Goal: Transaction & Acquisition: Purchase product/service

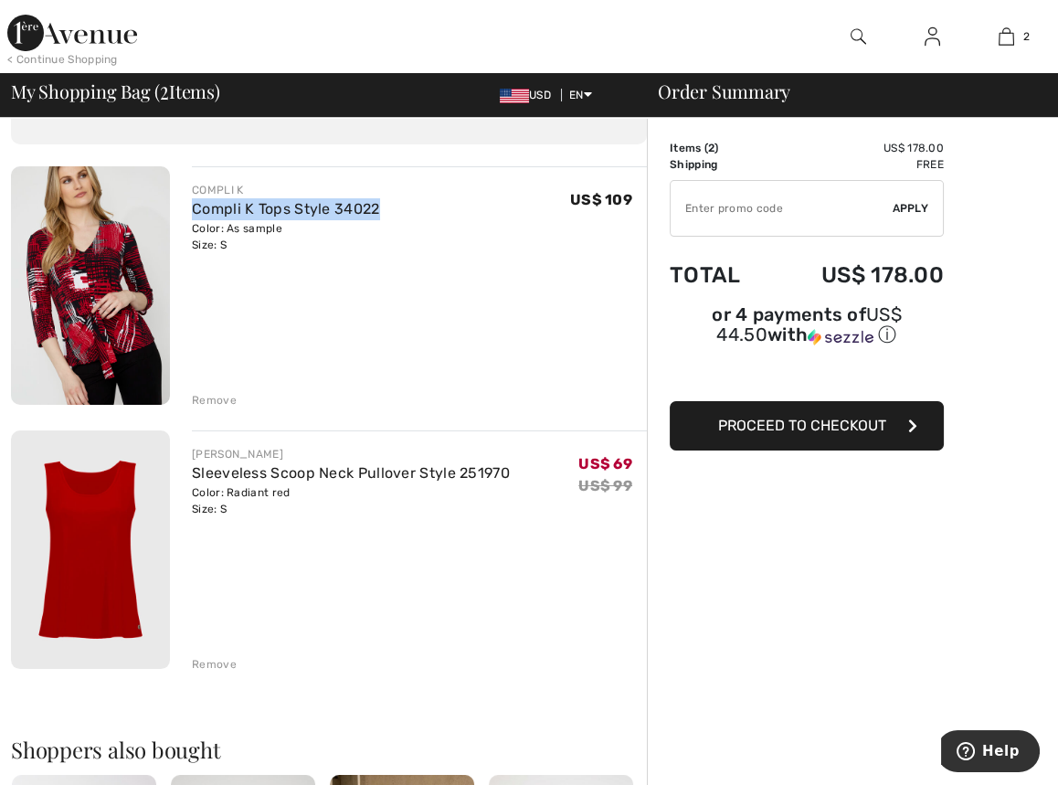
drag, startPoint x: 190, startPoint y: 203, endPoint x: 387, endPoint y: 209, distance: 197.5
click at [387, 209] on div "COMPLI K Compli K Tops Style 34022 Color: As sample Size: S Final Sale US$ 109 …" at bounding box center [408, 287] width 477 height 242
copy link "Compli K Tops Style 34022"
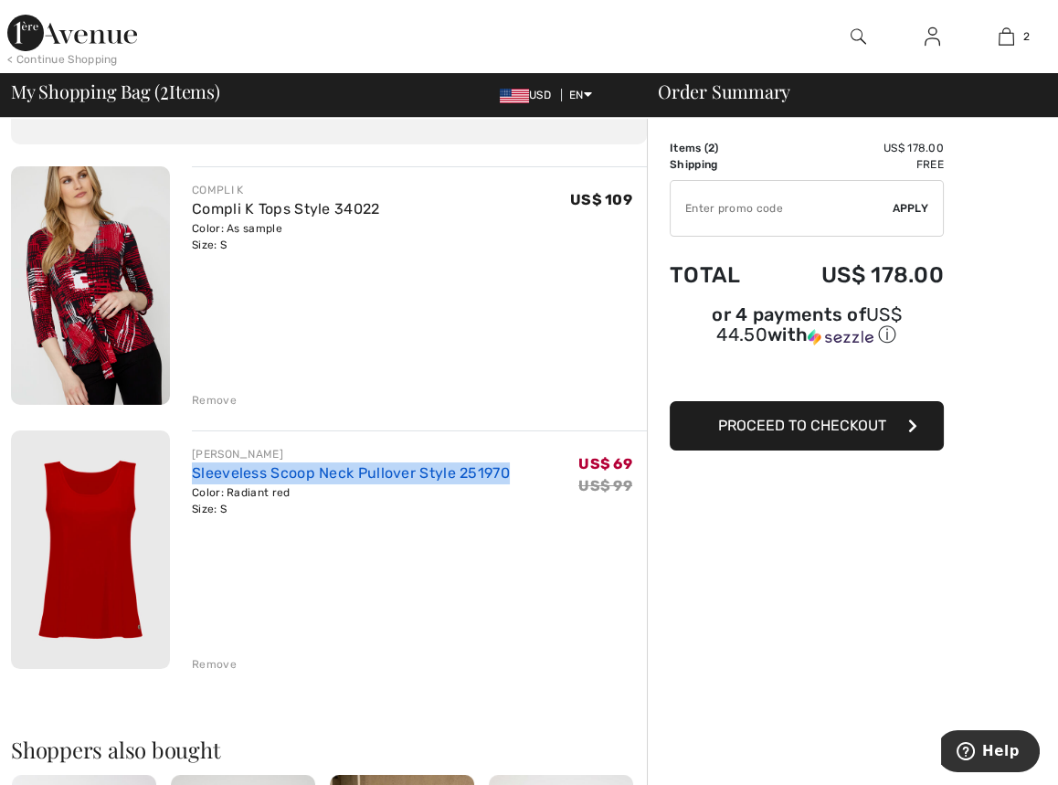
drag, startPoint x: 190, startPoint y: 466, endPoint x: 489, endPoint y: 478, distance: 299.0
click at [514, 482] on div "JOSEPH RIBKOFF Sleeveless Scoop Neck Pullover Style 251970 Color: Radiant red S…" at bounding box center [408, 551] width 477 height 242
copy link "Sleeveless Scoop Neck Pullover Style 251970"
click at [936, 45] on img at bounding box center [933, 37] width 16 height 22
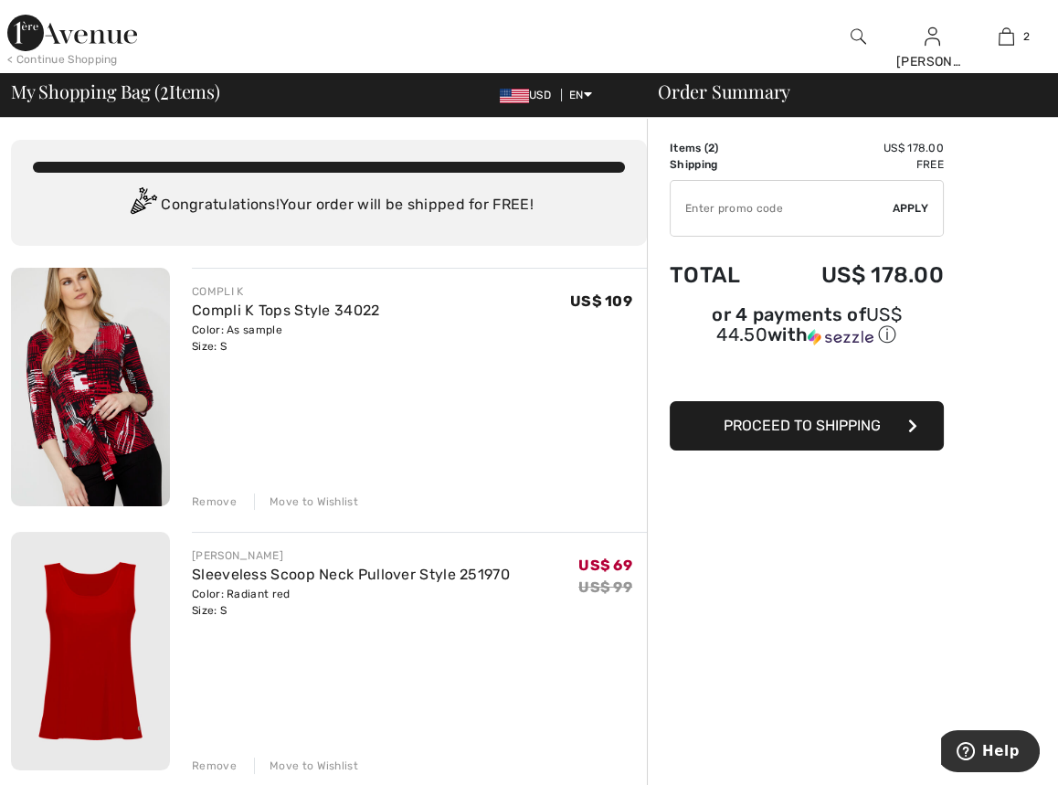
click at [804, 193] on input "TEXT" at bounding box center [782, 208] width 222 height 55
click at [788, 204] on input "TEXT" at bounding box center [782, 208] width 222 height 55
type input "GC005026064"
click at [913, 210] on span "Apply" at bounding box center [911, 208] width 37 height 16
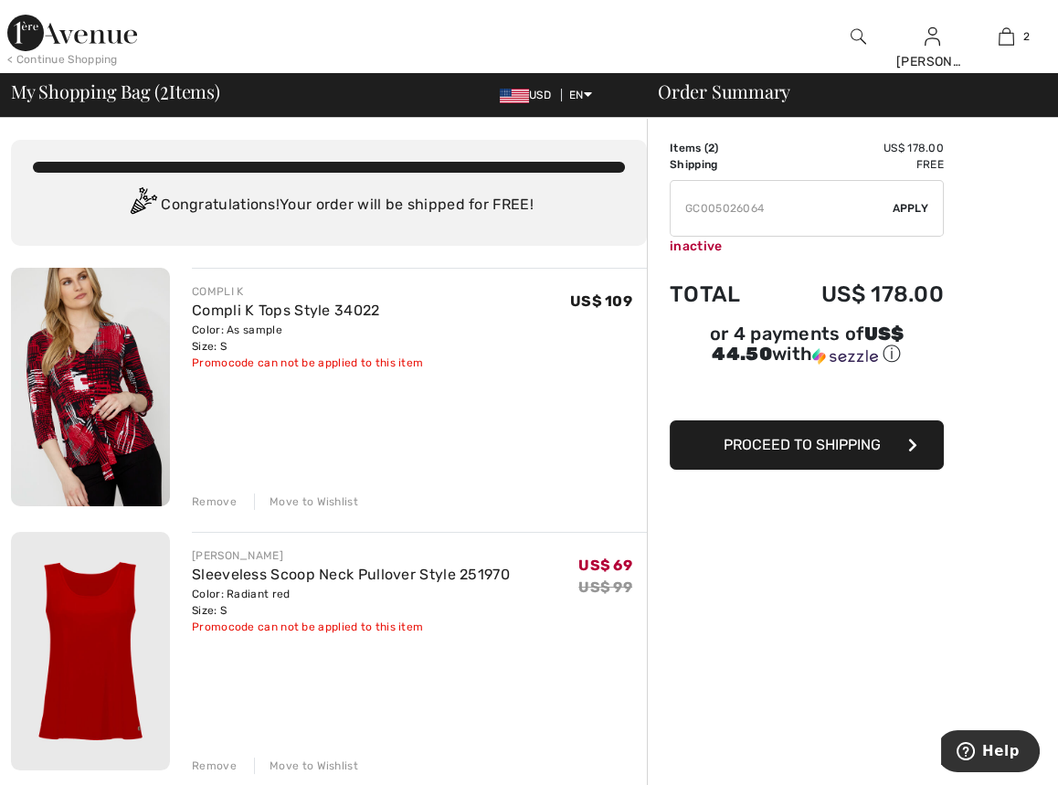
click at [824, 443] on span "Proceed to Shipping" at bounding box center [802, 444] width 157 height 17
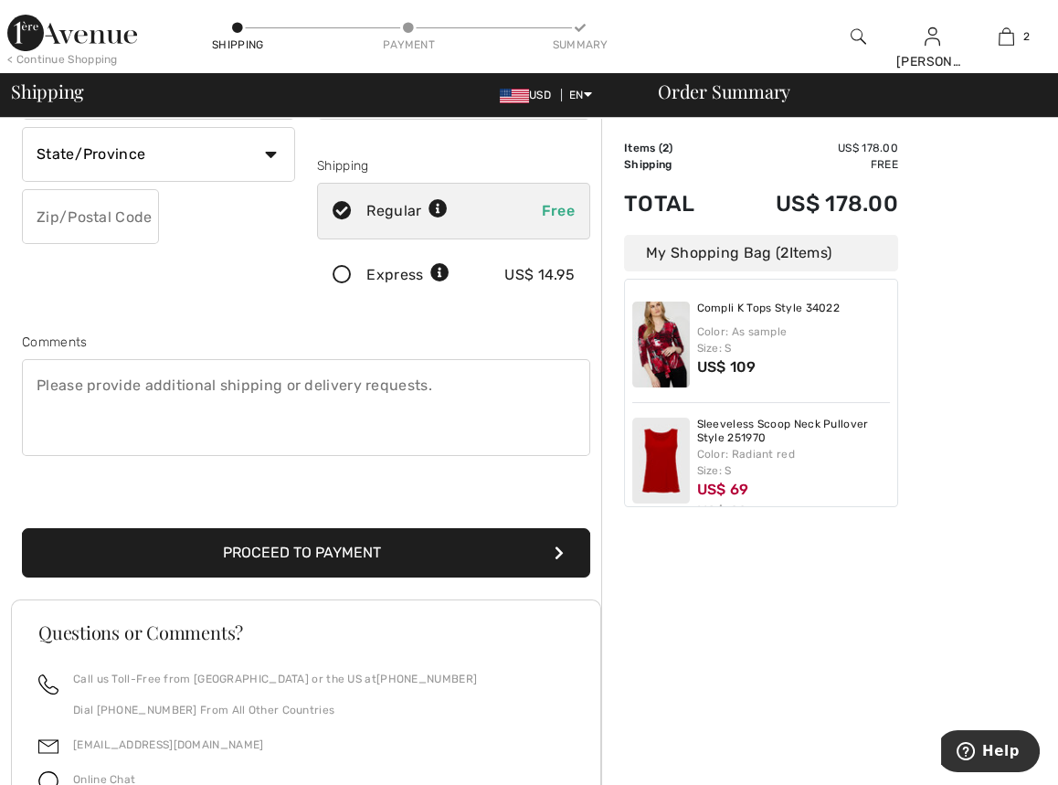
scroll to position [304, 0]
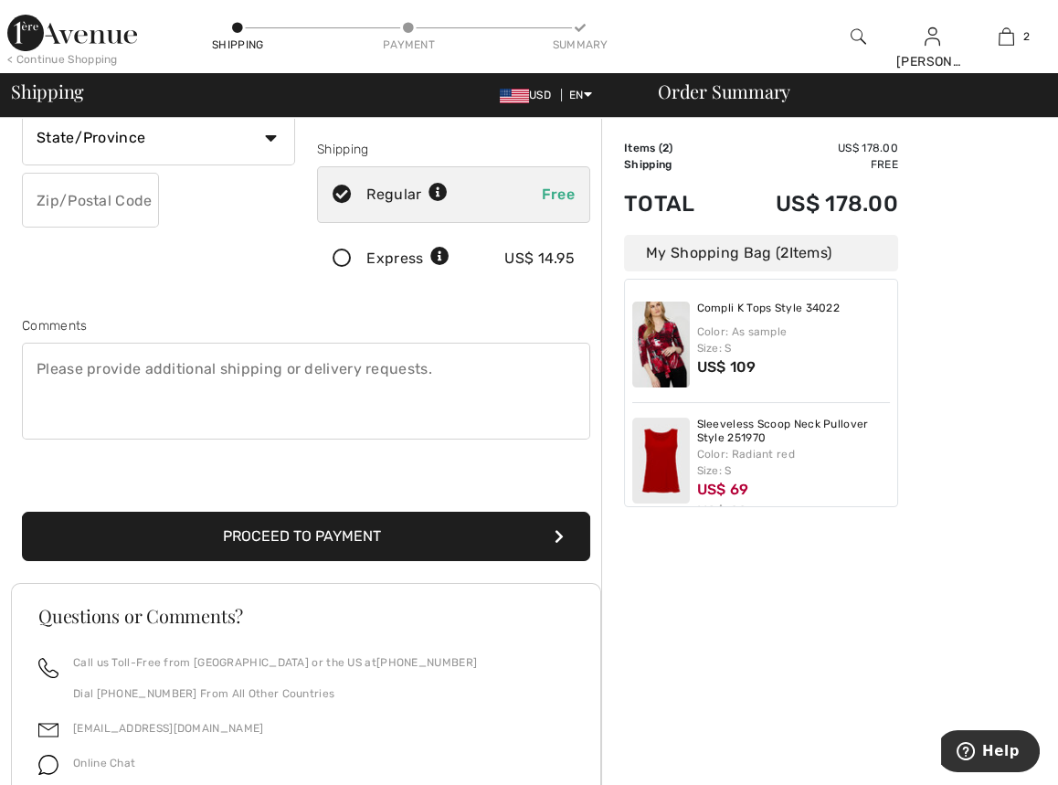
click at [363, 534] on button "Proceed to Payment" at bounding box center [306, 536] width 568 height 49
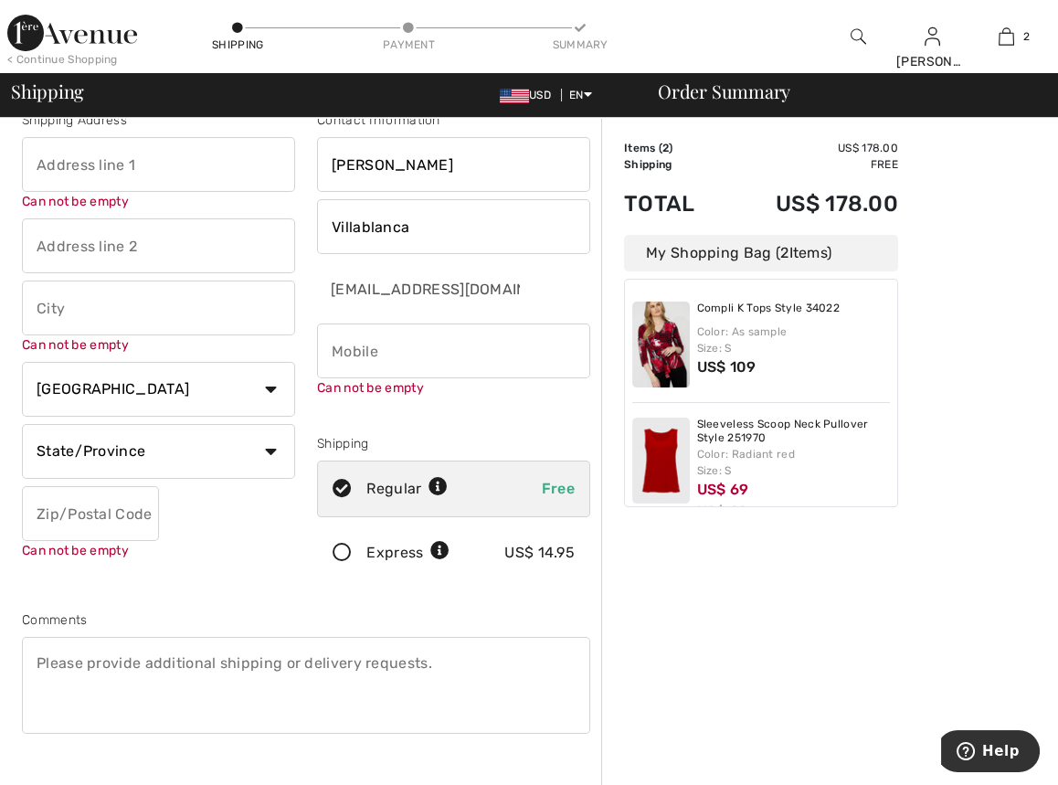
scroll to position [19, 0]
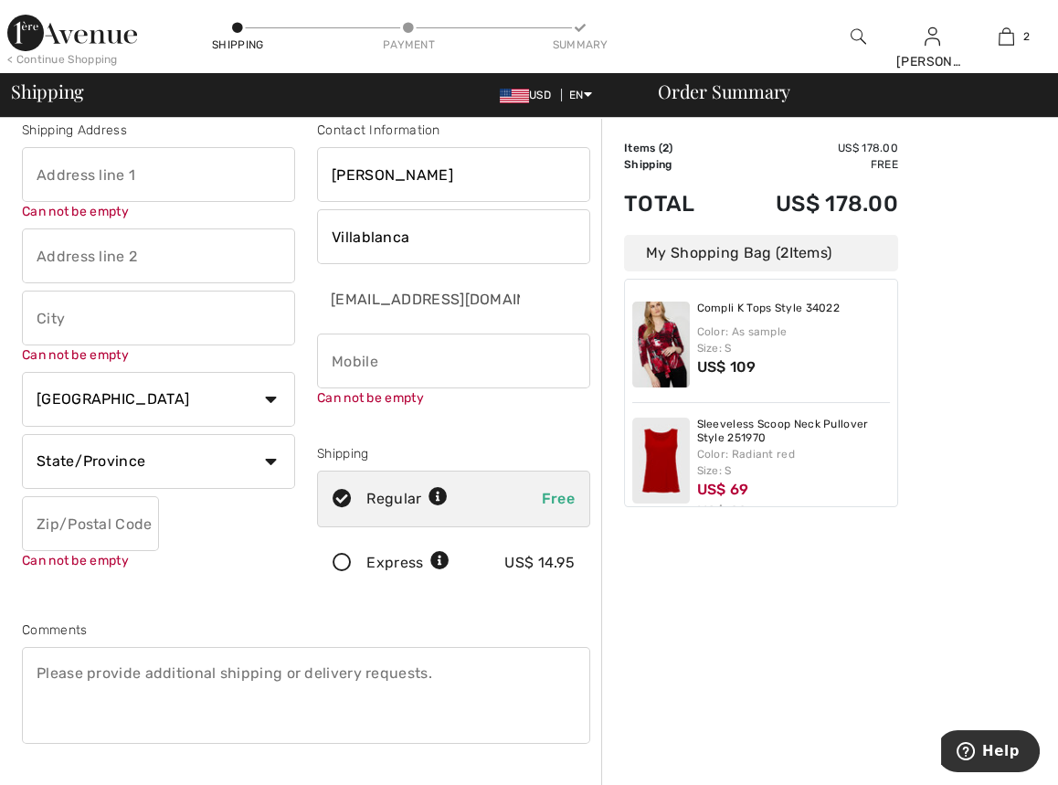
click at [402, 370] on input "phone" at bounding box center [453, 360] width 273 height 55
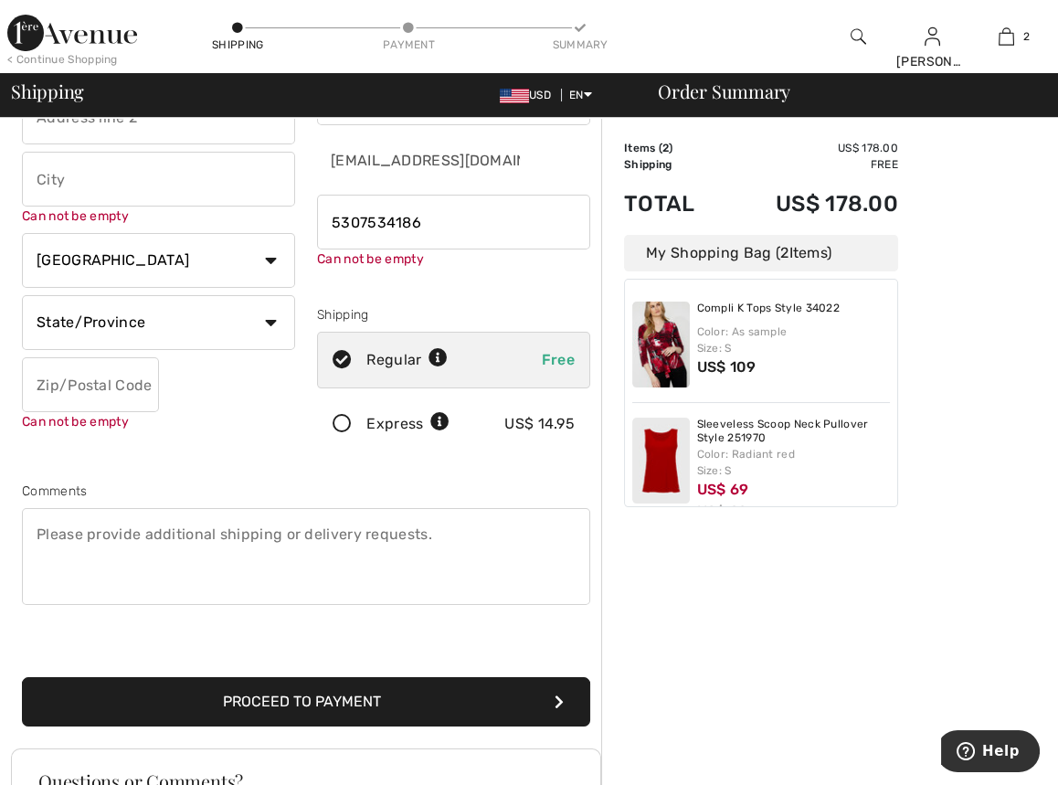
scroll to position [323, 0]
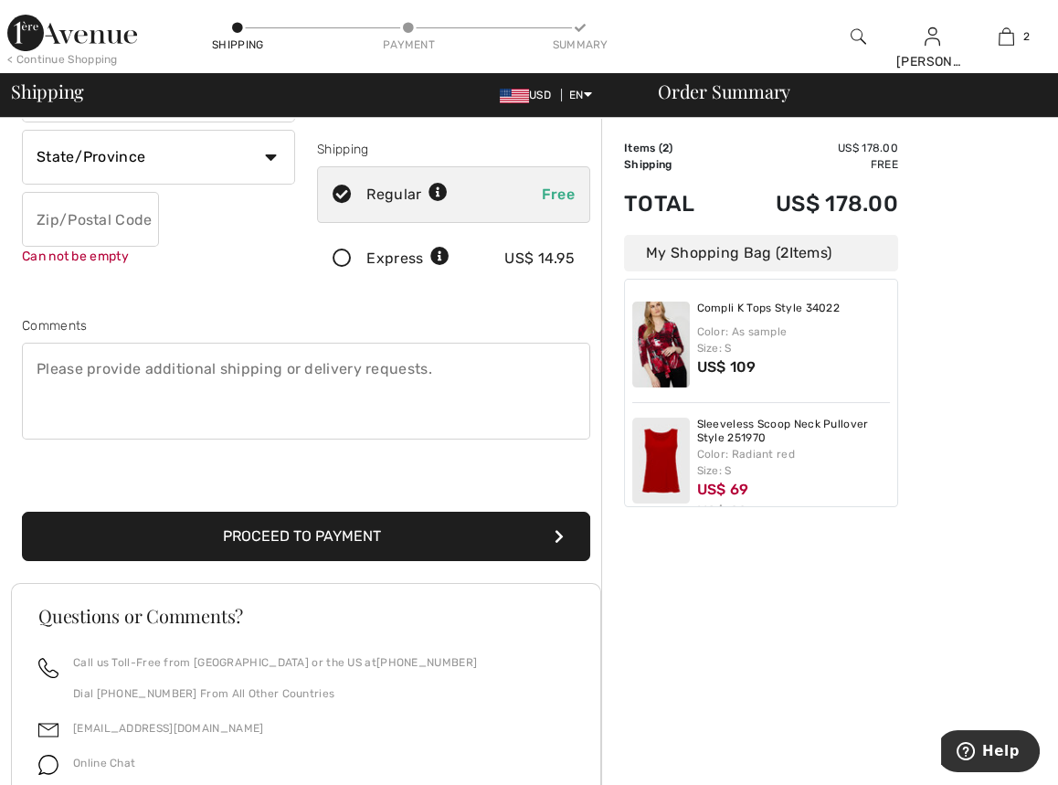
type input "5307534186"
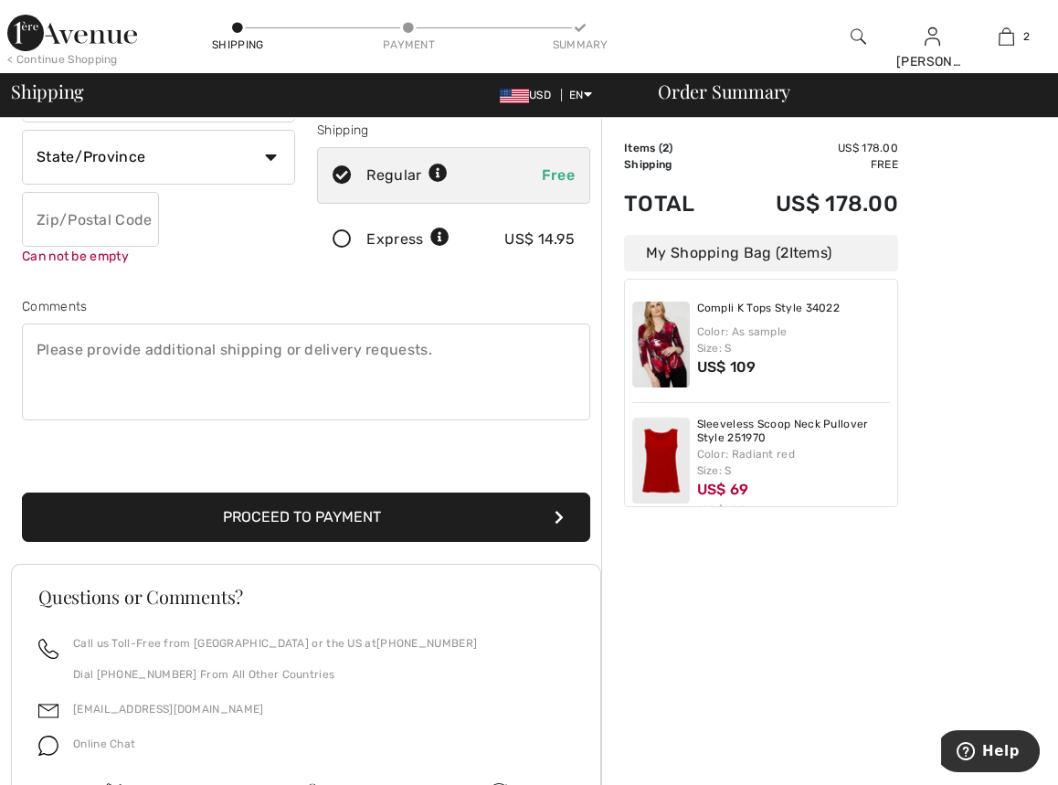
click at [381, 536] on button "Proceed to Payment" at bounding box center [306, 516] width 568 height 49
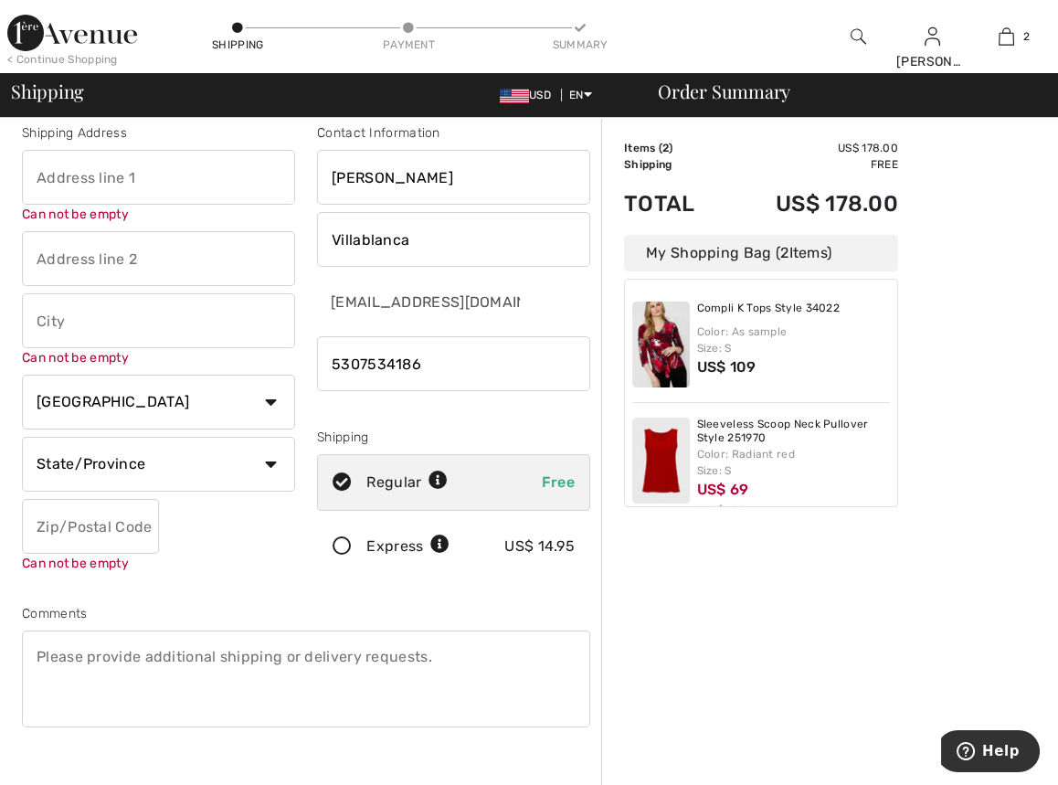
scroll to position [0, 0]
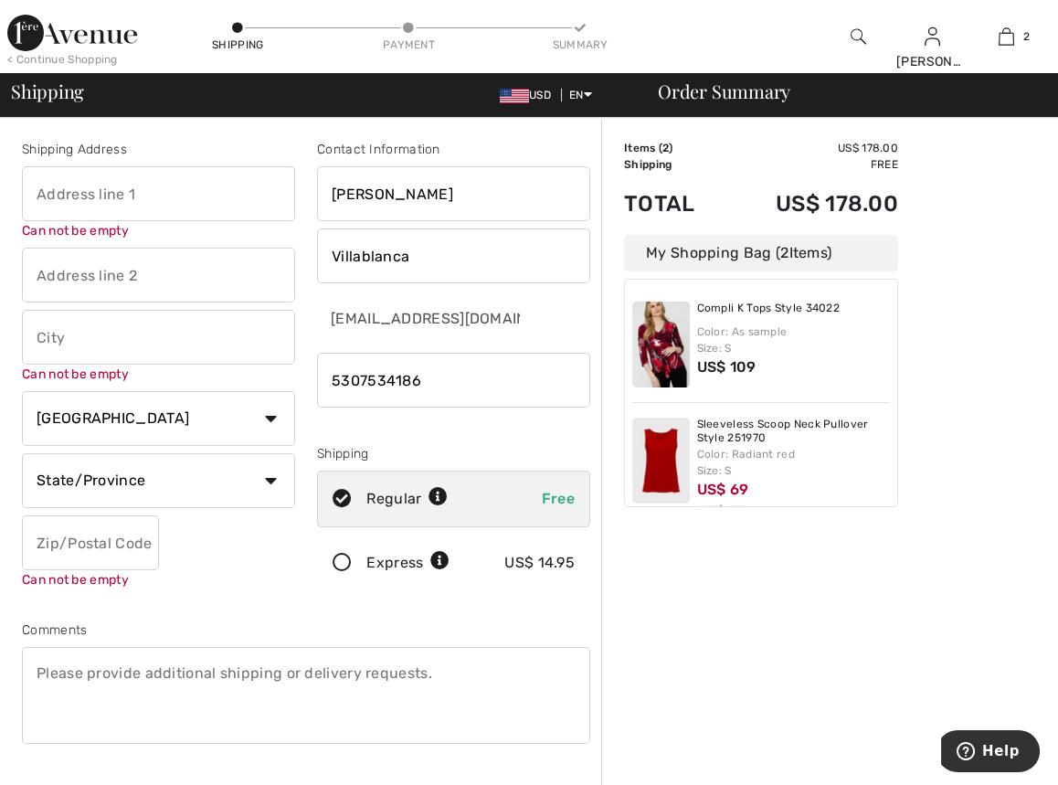
click at [126, 200] on input "text" at bounding box center [158, 193] width 273 height 55
type input "[STREET_ADDRESS]"
click at [133, 325] on input "text" at bounding box center [158, 337] width 273 height 55
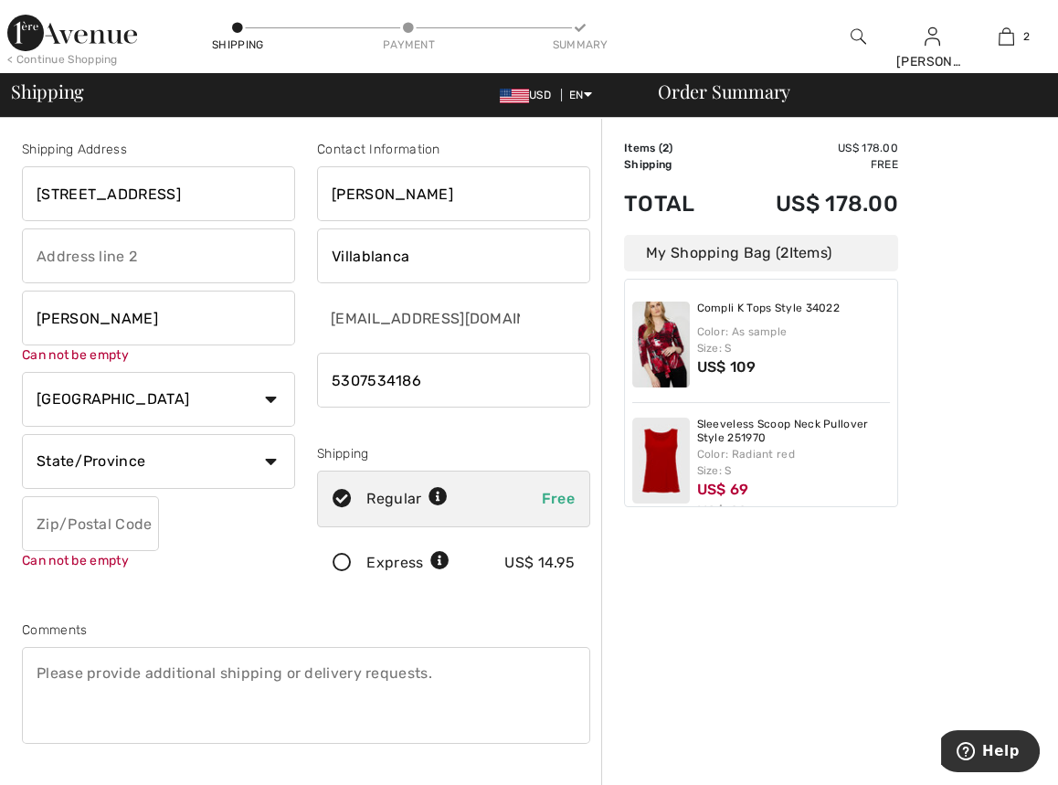
type input "Davis"
click at [268, 399] on select "Country Canada United States Afghanistan Aland Islands Albania Algeria American…" at bounding box center [158, 399] width 273 height 55
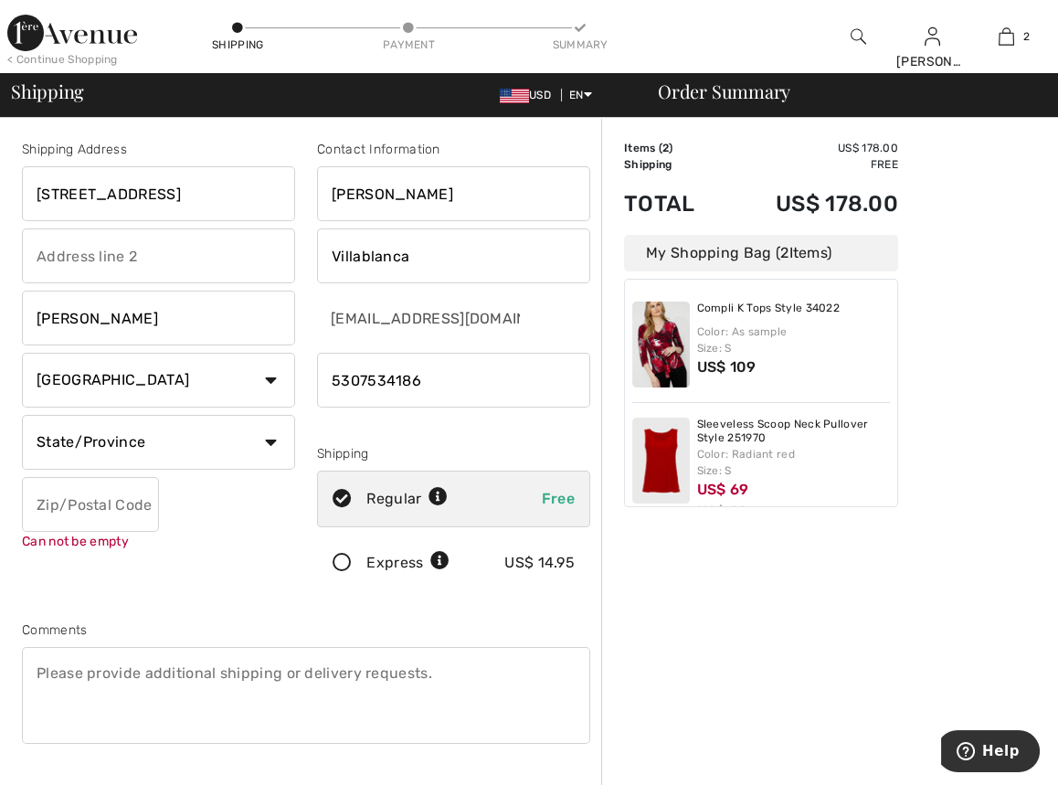
select select "US"
click at [22, 353] on select "Country Canada United States Afghanistan Aland Islands Albania Algeria American…" at bounding box center [158, 380] width 273 height 55
click at [268, 443] on select "State/Province Alabama Alaska American Samoa Arizona Arkansas California Colora…" at bounding box center [158, 442] width 273 height 55
select select "CA"
click at [22, 415] on select "State/Province Alabama Alaska American Samoa Arizona Arkansas California Colora…" at bounding box center [158, 442] width 273 height 55
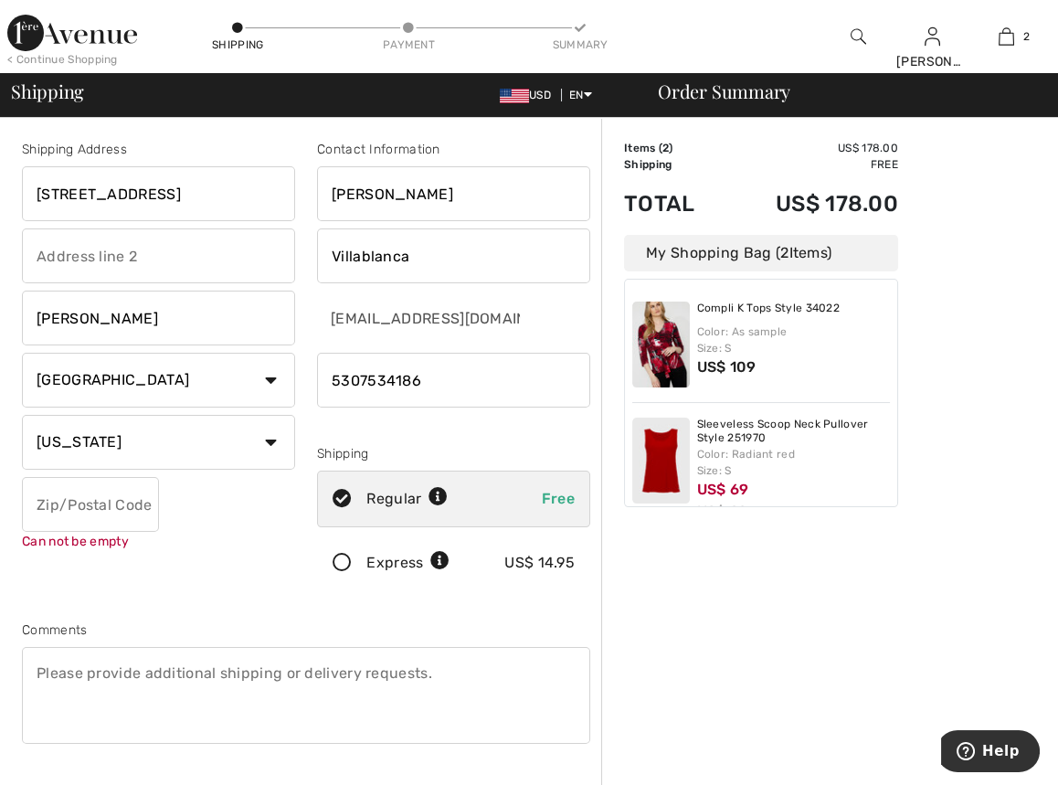
click at [101, 493] on input "text" at bounding box center [90, 504] width 137 height 55
type input "95618"
click at [362, 723] on textarea at bounding box center [306, 695] width 568 height 97
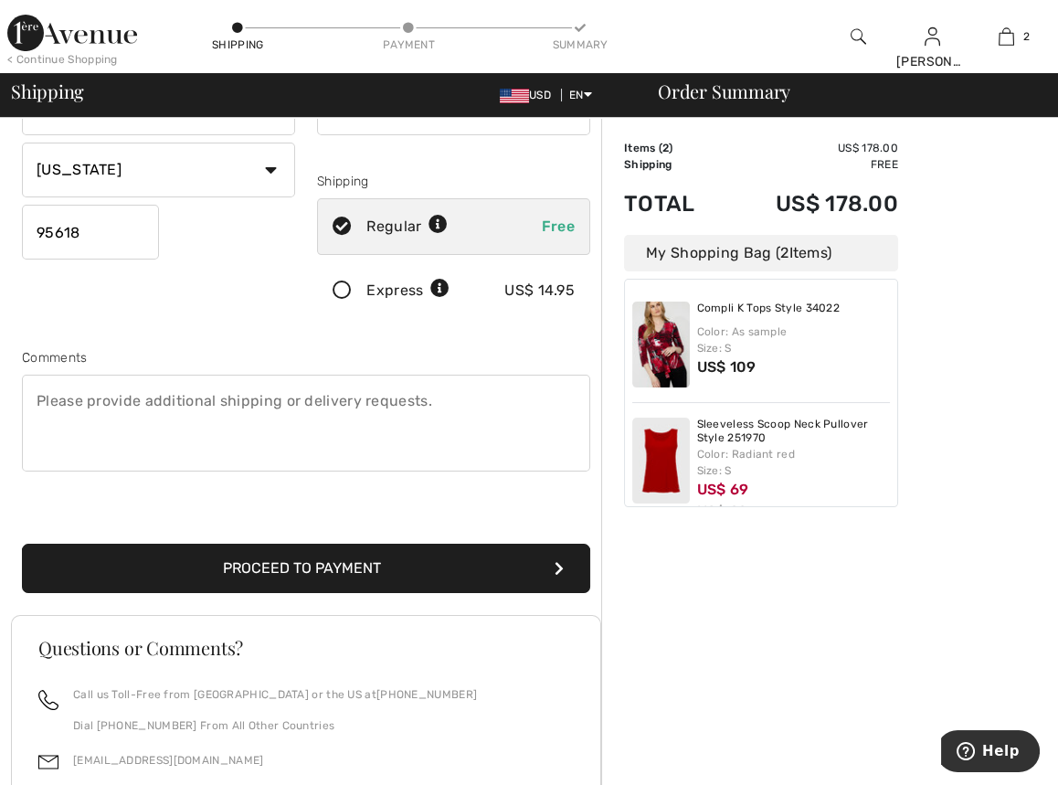
scroll to position [304, 0]
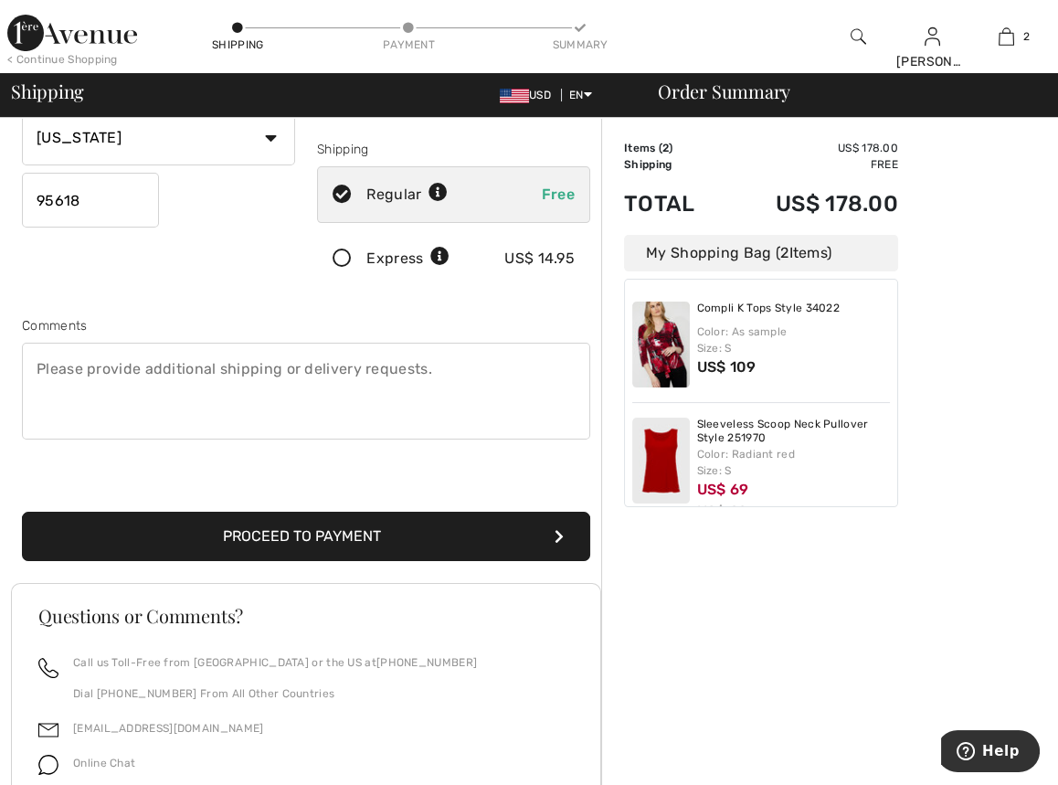
click at [333, 539] on button "Proceed to Payment" at bounding box center [306, 536] width 568 height 49
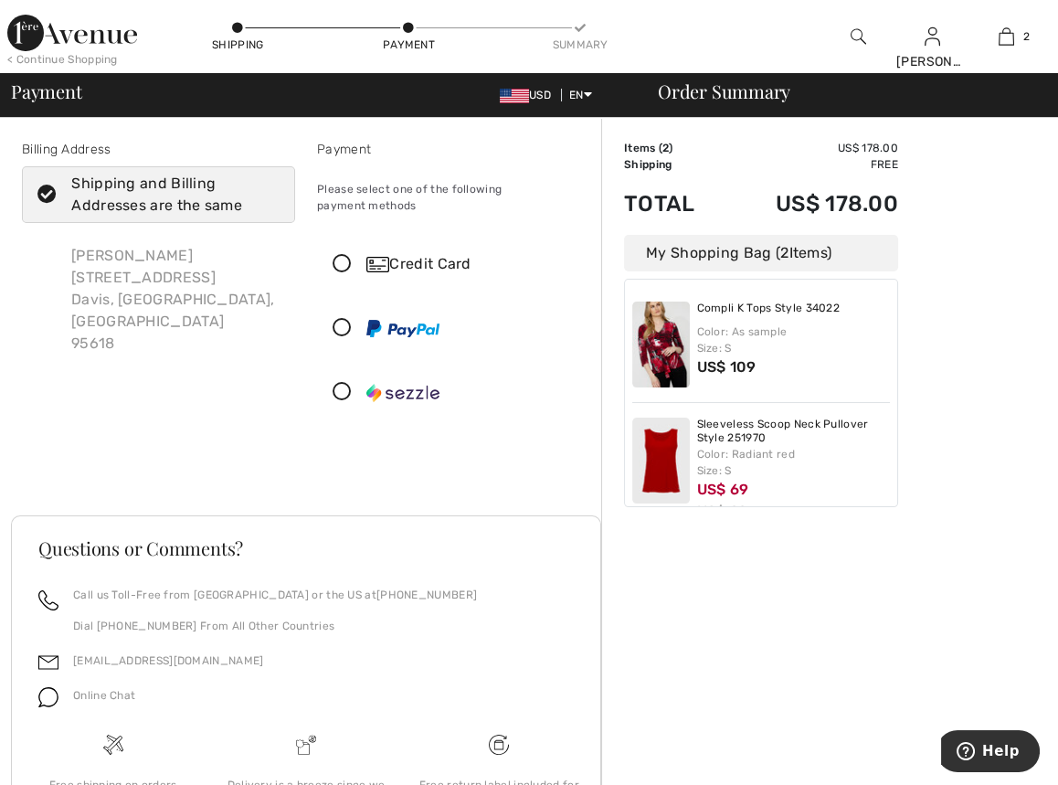
click at [343, 263] on icon at bounding box center [342, 264] width 48 height 19
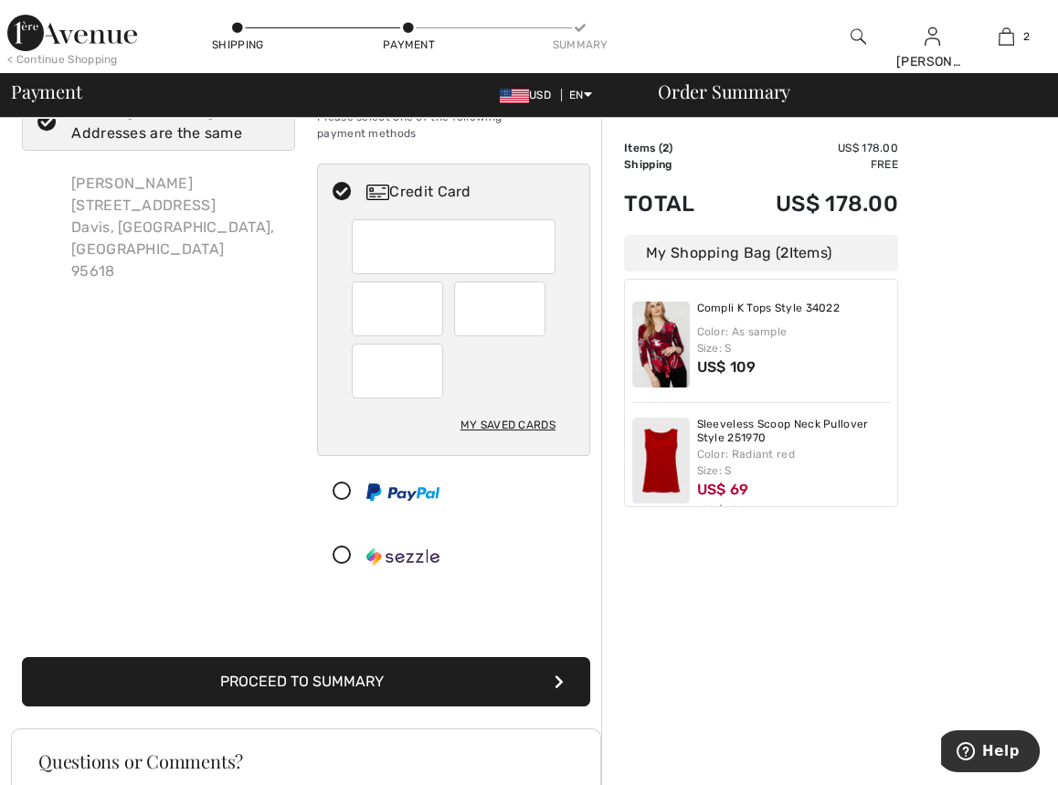
scroll to position [203, 0]
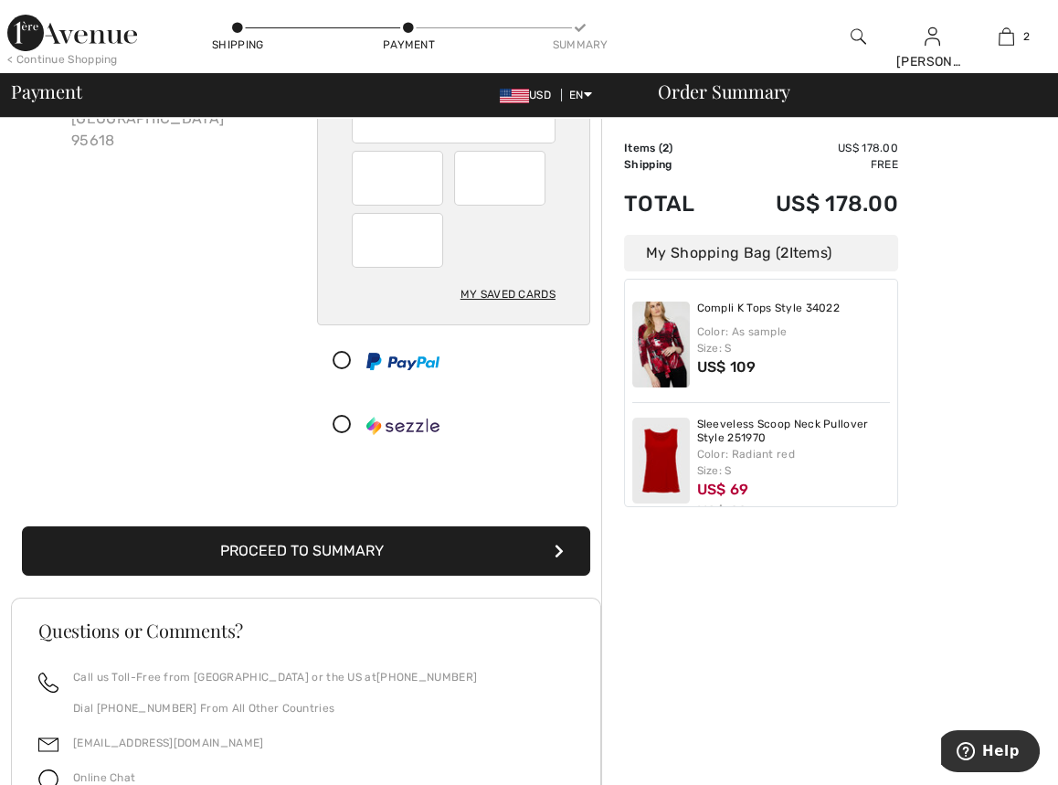
click at [332, 545] on button "Proceed to Summary" at bounding box center [306, 550] width 568 height 49
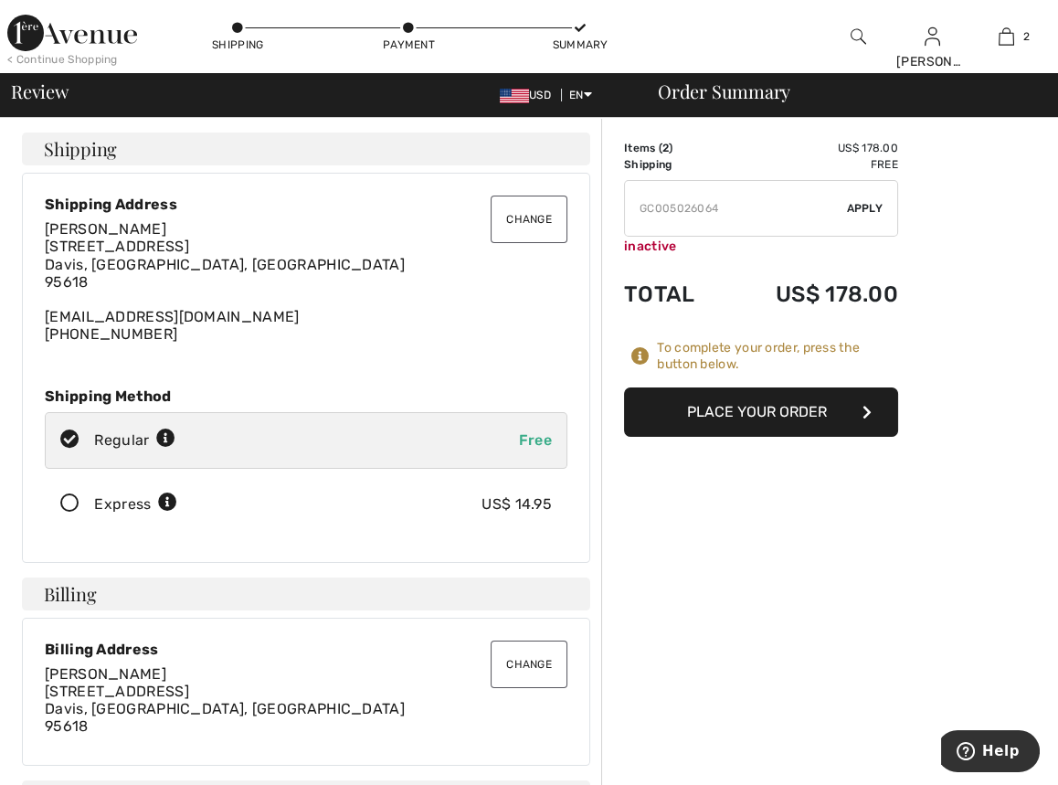
click at [779, 408] on button "Place Your Order" at bounding box center [761, 411] width 274 height 49
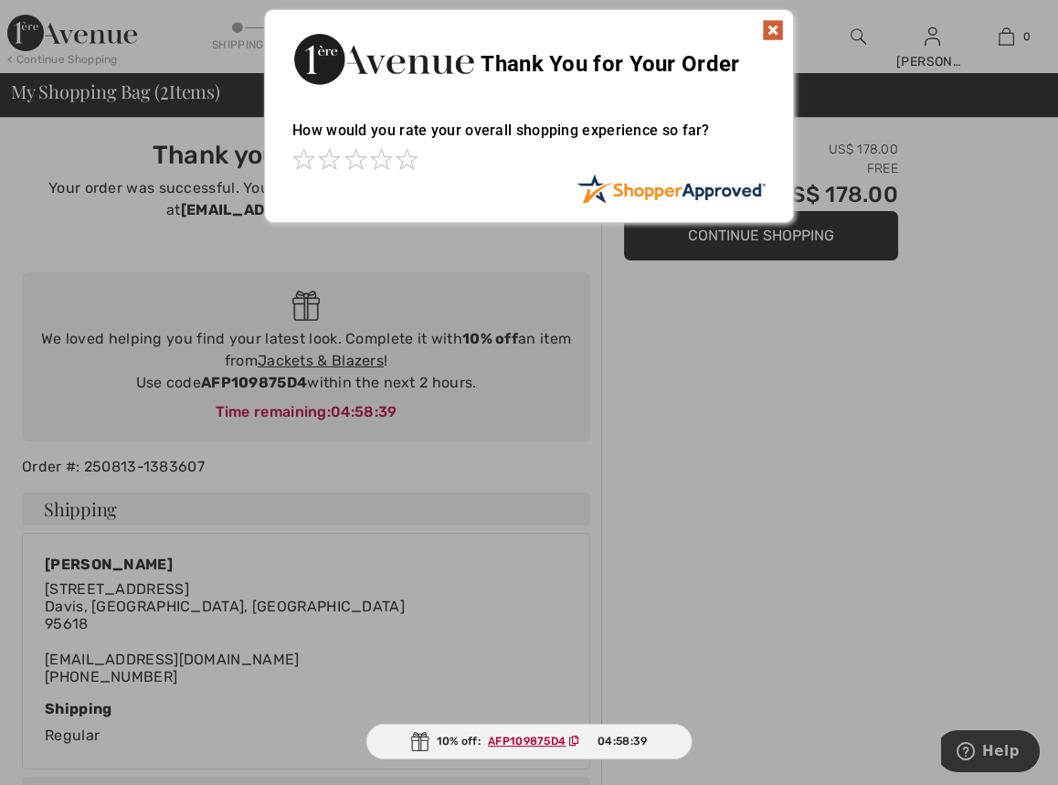
click at [774, 27] on img at bounding box center [773, 30] width 22 height 22
